Goal: Navigation & Orientation: Find specific page/section

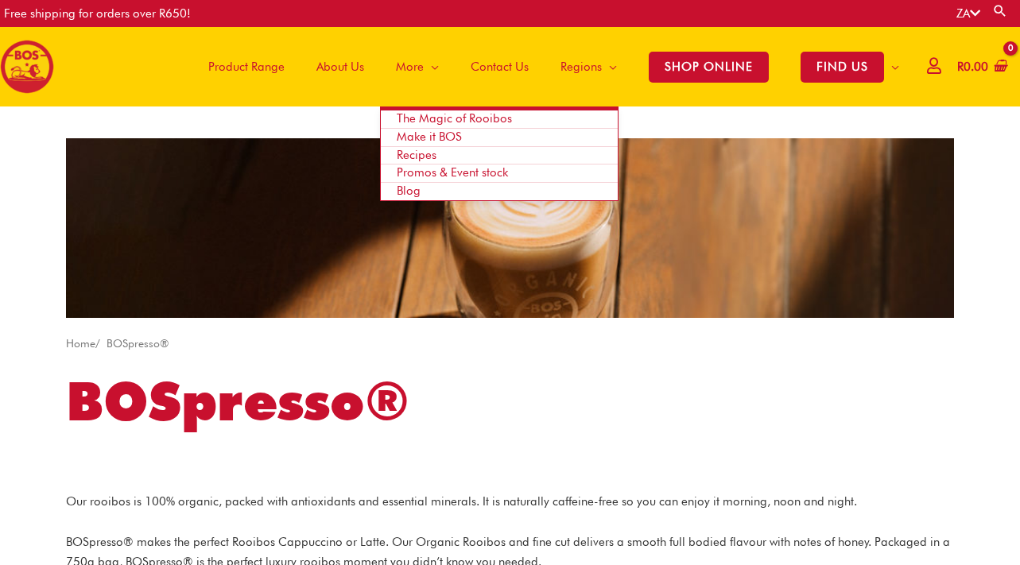
click at [398, 58] on span "More" at bounding box center [410, 67] width 28 height 48
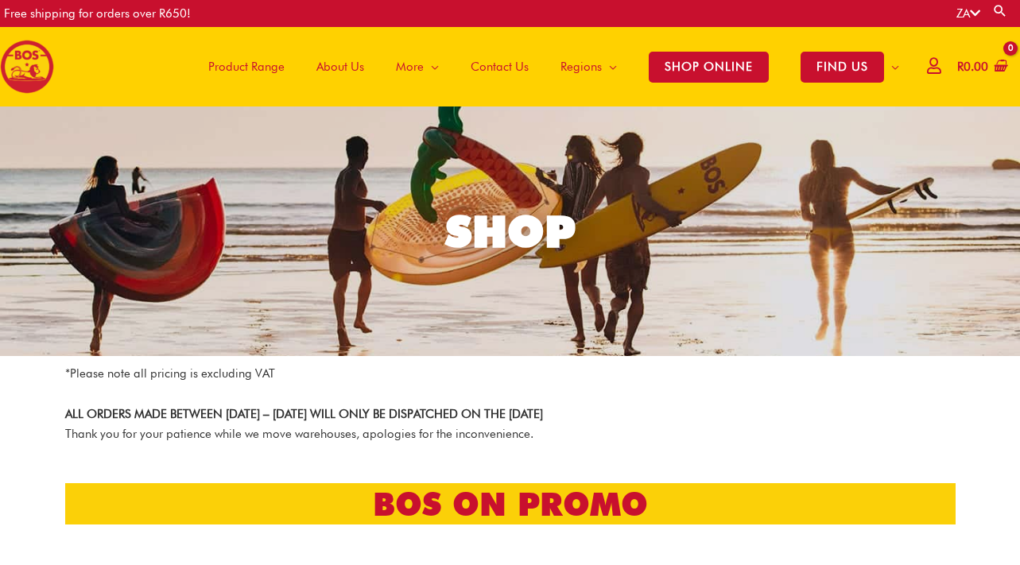
click at [208, 79] on span "Product Range" at bounding box center [246, 67] width 76 height 48
